Goal: Information Seeking & Learning: Learn about a topic

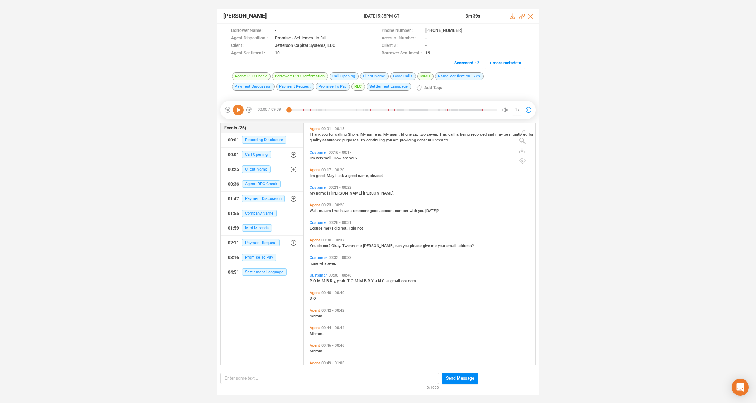
scroll to position [240, 228]
click at [465, 30] on icon at bounding box center [468, 31] width 6 height 6
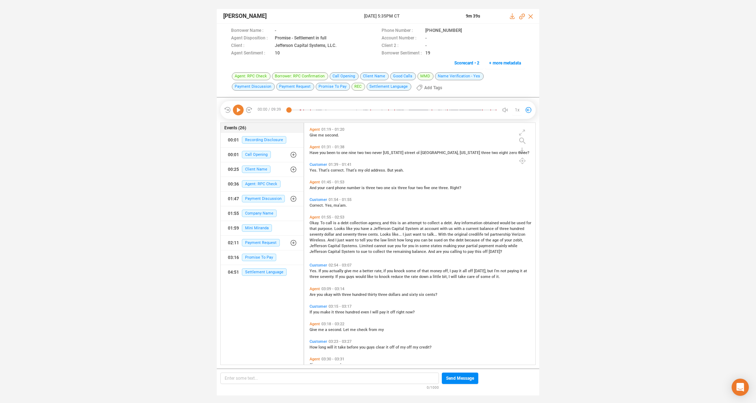
scroll to position [393, 0]
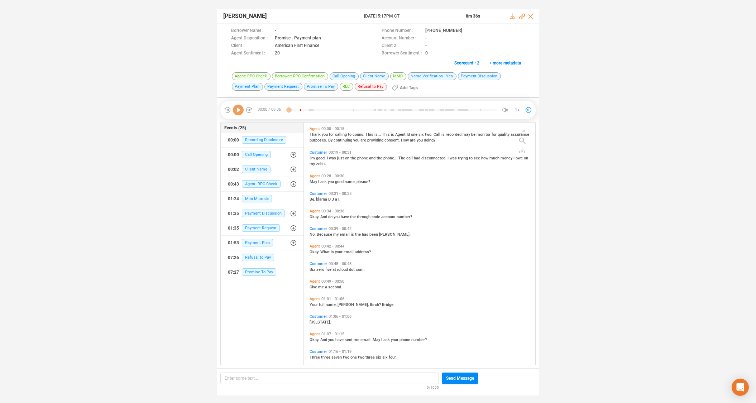
scroll to position [240, 228]
click at [465, 30] on icon at bounding box center [468, 31] width 6 height 6
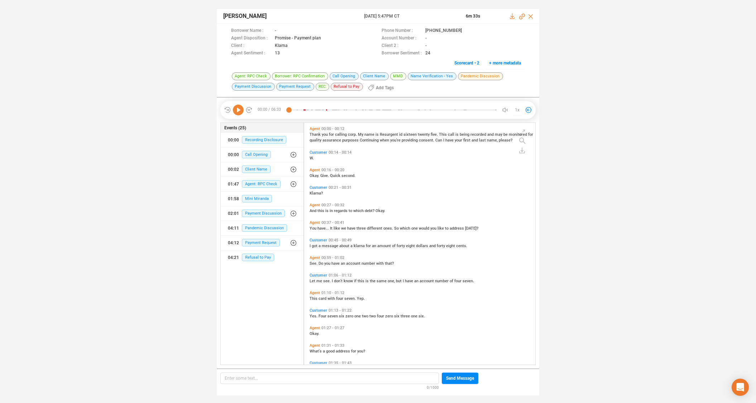
scroll to position [240, 228]
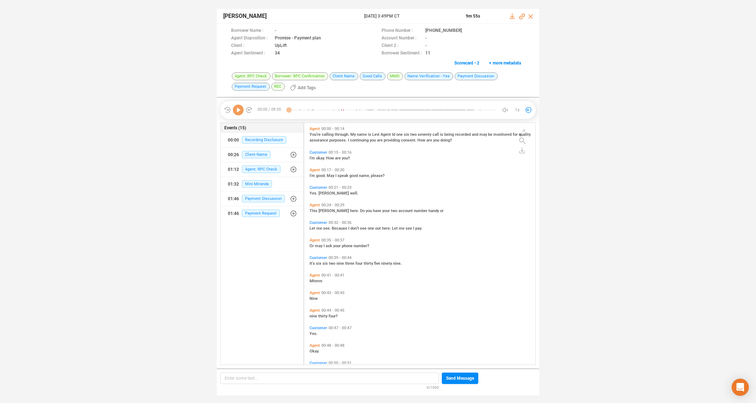
scroll to position [240, 228]
click at [465, 30] on icon at bounding box center [468, 31] width 6 height 6
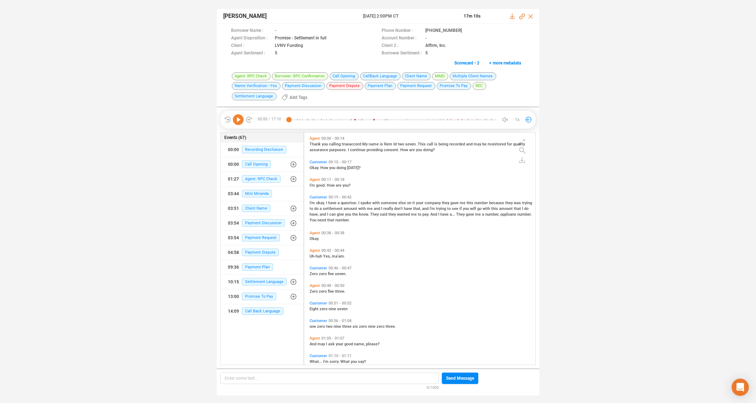
scroll to position [230, 228]
click at [465, 30] on icon at bounding box center [467, 30] width 4 height 4
click at [324, 149] on span "assurance" at bounding box center [320, 150] width 20 height 5
click at [241, 119] on icon at bounding box center [238, 119] width 11 height 11
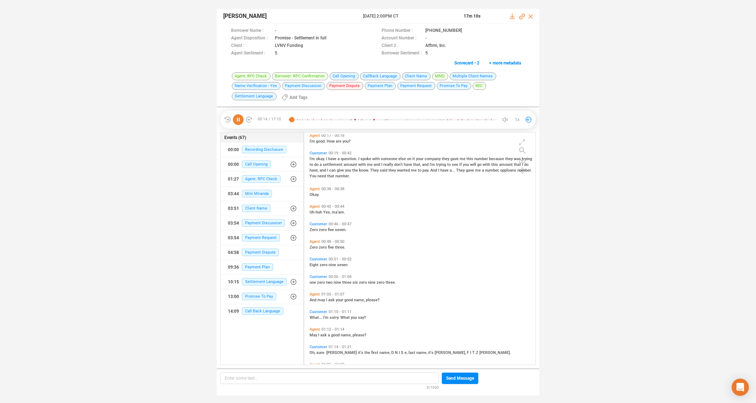
scroll to position [53, 0]
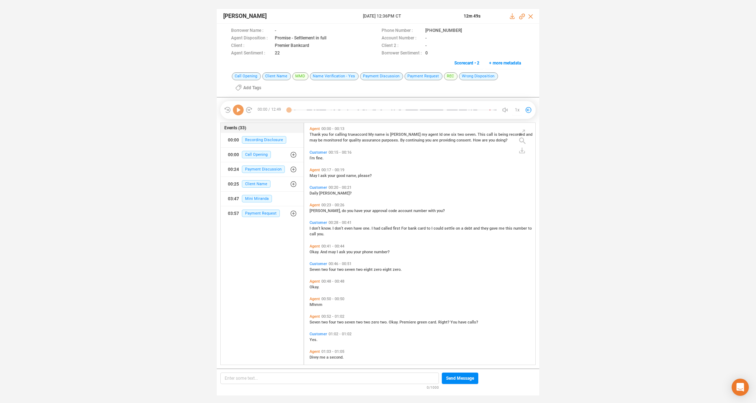
scroll to position [240, 228]
click at [465, 30] on icon at bounding box center [467, 30] width 4 height 4
click at [315, 246] on span "Agent" at bounding box center [315, 246] width 10 height 5
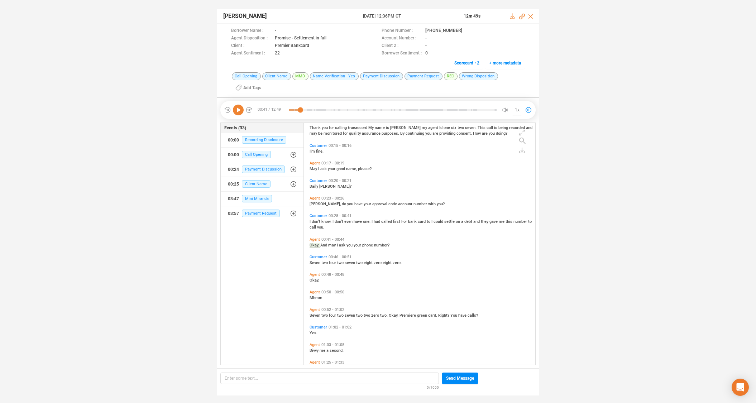
drag, startPoint x: 238, startPoint y: 110, endPoint x: 315, endPoint y: 35, distance: 107.2
click at [243, 105] on icon at bounding box center [238, 110] width 11 height 11
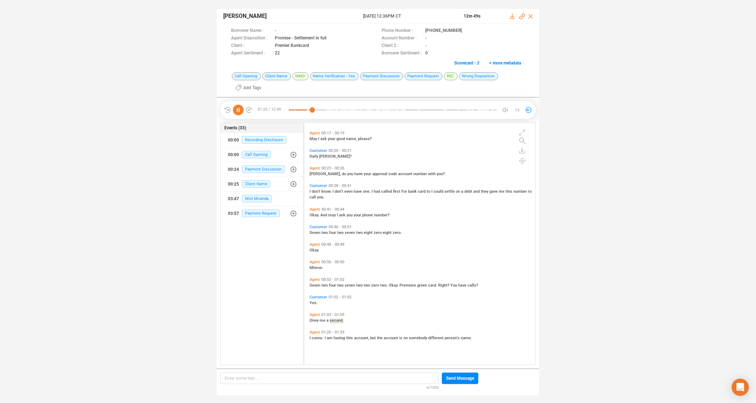
scroll to position [0, 0]
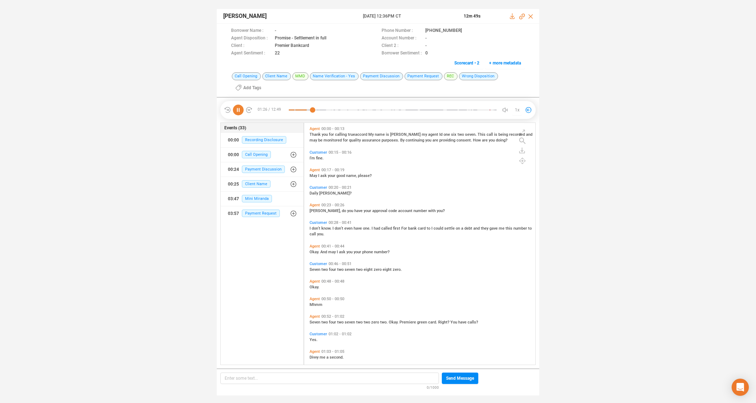
click at [324, 140] on span "monitored" at bounding box center [333, 140] width 19 height 5
click at [236, 109] on icon at bounding box center [238, 110] width 11 height 11
drag, startPoint x: 351, startPoint y: 175, endPoint x: 335, endPoint y: 173, distance: 15.9
click at [351, 175] on span "name," at bounding box center [352, 175] width 12 height 5
drag, startPoint x: 238, startPoint y: 109, endPoint x: 252, endPoint y: 114, distance: 14.1
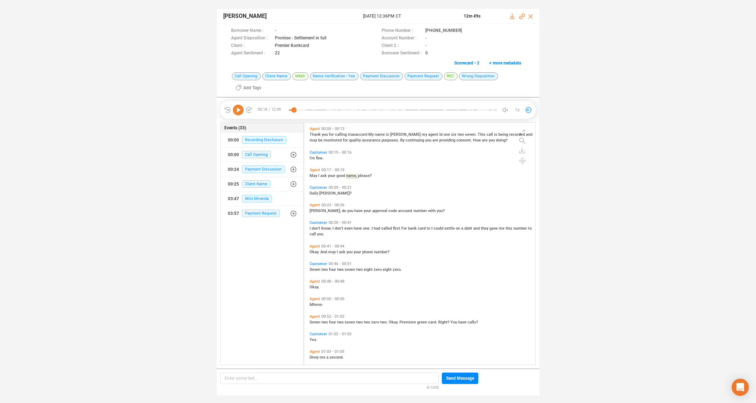
click at [239, 109] on icon at bounding box center [238, 110] width 11 height 11
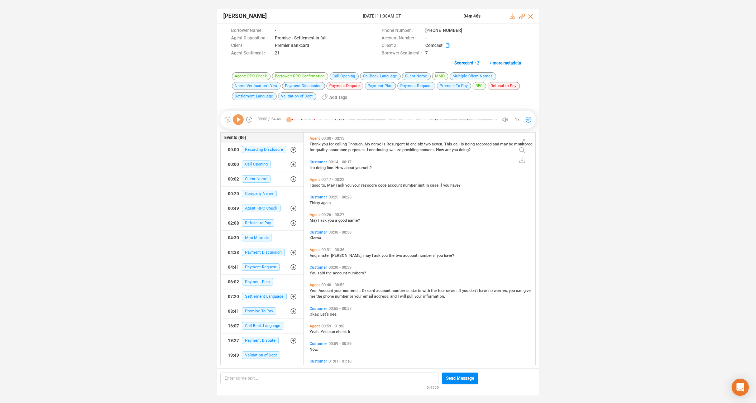
scroll to position [230, 228]
click at [465, 30] on icon at bounding box center [468, 31] width 6 height 6
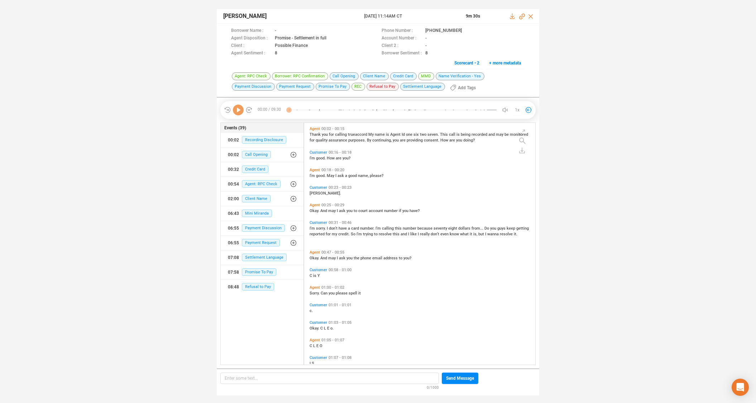
scroll to position [240, 228]
drag, startPoint x: 459, startPoint y: 30, endPoint x: 416, endPoint y: 1, distance: 52.0
click at [465, 30] on icon at bounding box center [468, 31] width 6 height 6
click at [325, 174] on span "good." at bounding box center [321, 175] width 11 height 5
click at [237, 110] on icon at bounding box center [238, 110] width 11 height 11
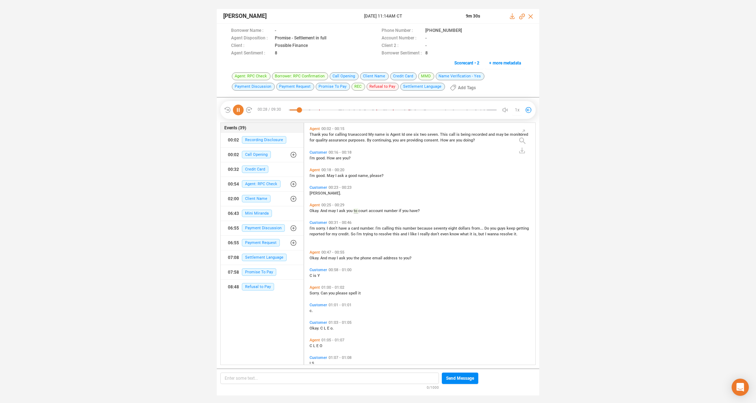
click at [365, 258] on span "phone" at bounding box center [367, 258] width 12 height 5
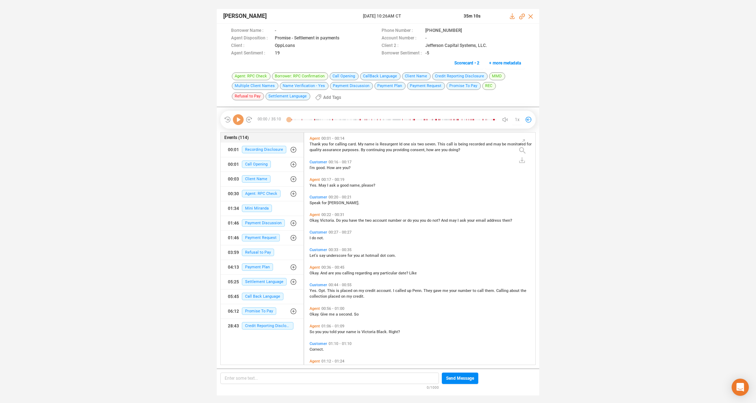
scroll to position [230, 228]
click at [465, 30] on icon at bounding box center [468, 31] width 6 height 6
click at [237, 121] on icon at bounding box center [238, 119] width 11 height 11
click at [350, 185] on span "name," at bounding box center [356, 185] width 12 height 5
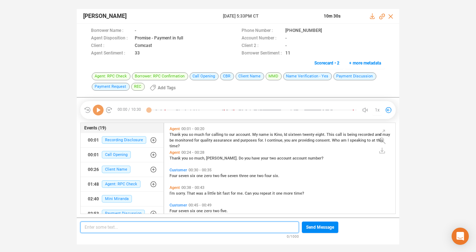
scroll to position [2, 4]
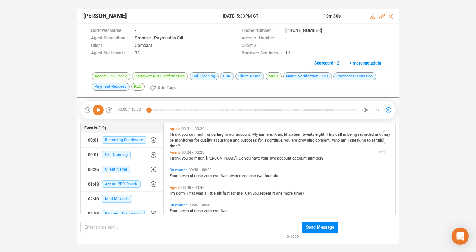
click at [96, 111] on icon at bounding box center [98, 110] width 11 height 11
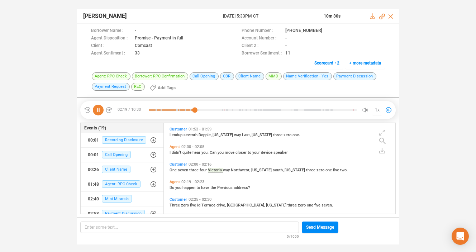
scroll to position [287, 0]
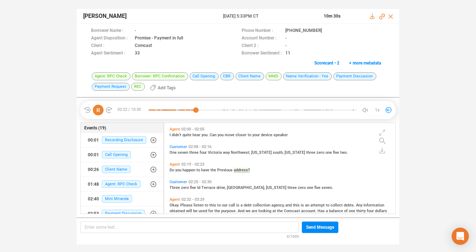
click at [100, 109] on icon at bounding box center [98, 110] width 11 height 11
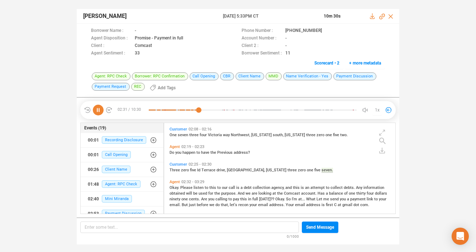
scroll to position [331, 0]
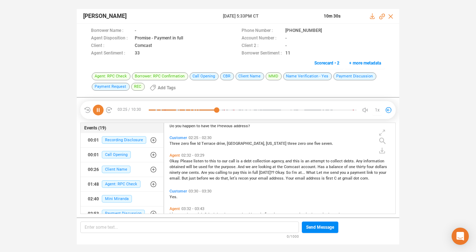
click at [96, 109] on icon at bounding box center [98, 110] width 11 height 11
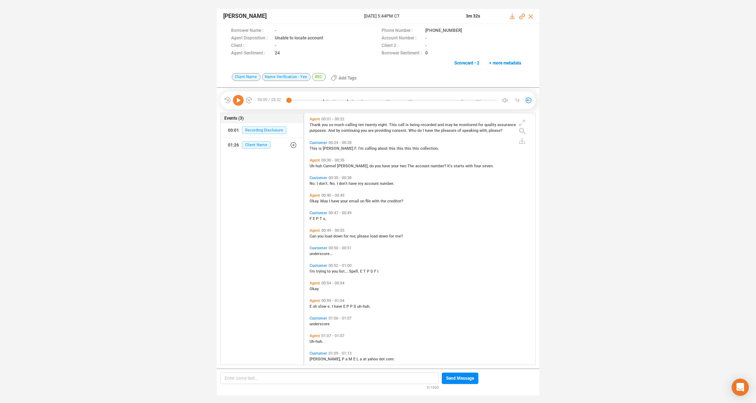
scroll to position [250, 228]
click at [465, 30] on icon at bounding box center [468, 31] width 6 height 6
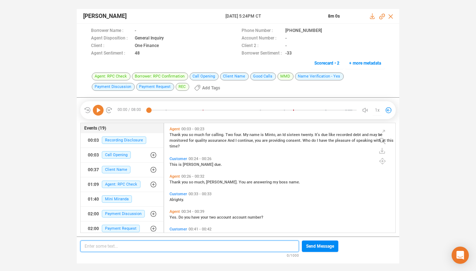
scroll to position [108, 228]
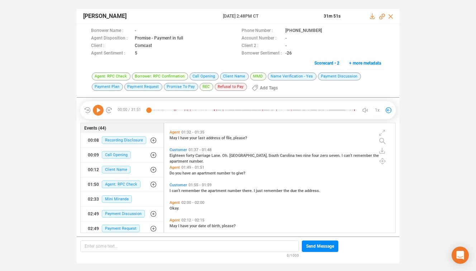
scroll to position [309, 0]
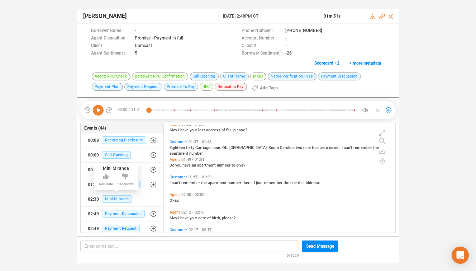
click at [113, 201] on span "Mini Miranda" at bounding box center [117, 199] width 30 height 8
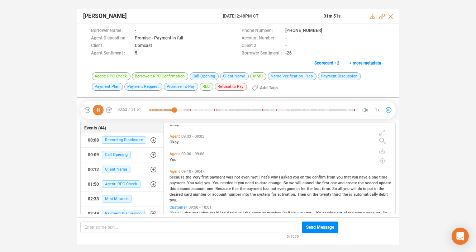
scroll to position [1669, 0]
click at [99, 110] on icon at bounding box center [98, 110] width 11 height 11
click at [174, 170] on span "Agent" at bounding box center [175, 170] width 10 height 5
click at [99, 109] on icon at bounding box center [98, 110] width 11 height 11
click at [100, 108] on icon at bounding box center [98, 110] width 11 height 11
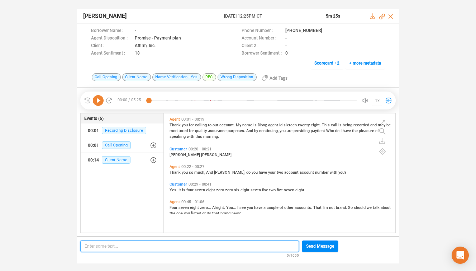
scroll to position [118, 228]
